Goal: Register for event/course

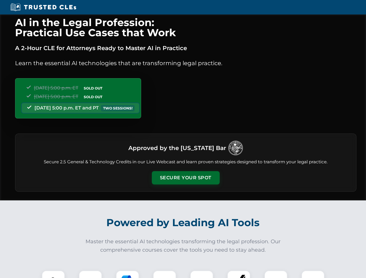
click at [185, 178] on button "Secure Your Spot" at bounding box center [186, 177] width 68 height 13
click at [53, 274] on img at bounding box center [53, 282] width 17 height 17
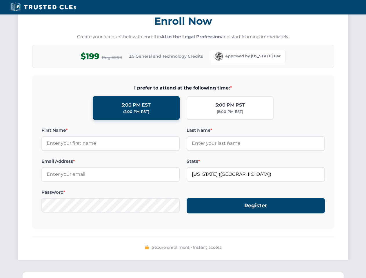
scroll to position [568, 0]
